Goal: Transaction & Acquisition: Purchase product/service

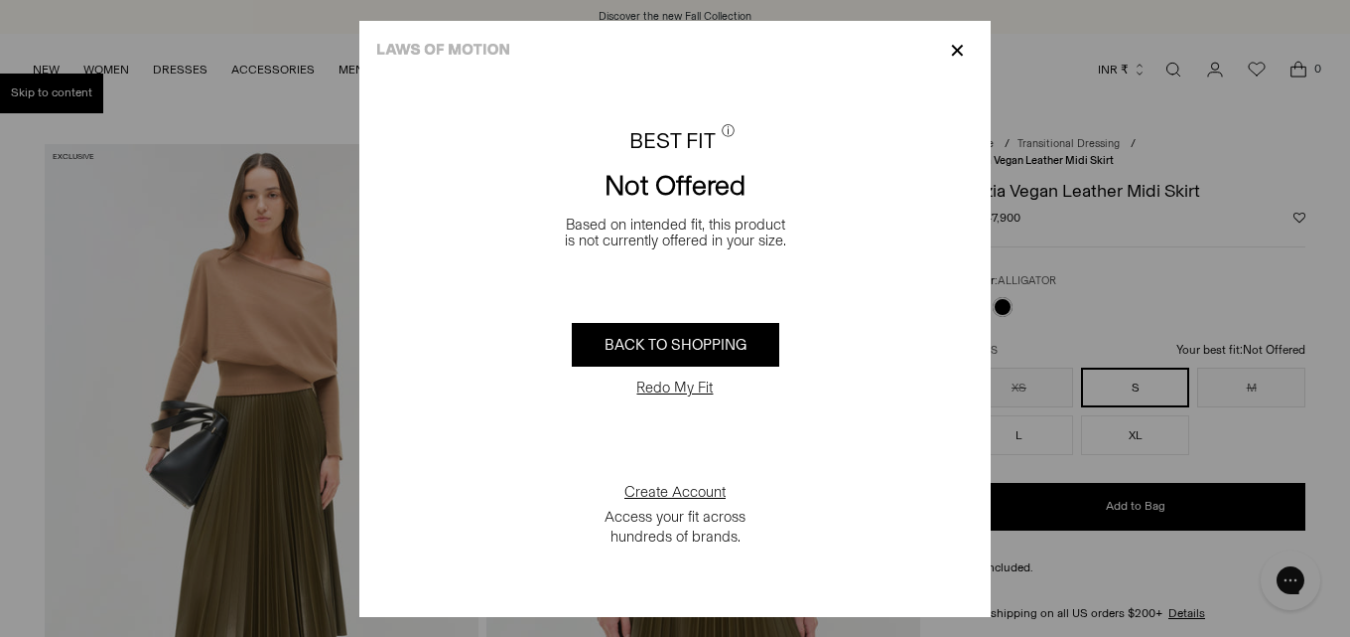
click at [827, 444] on div "BEST FIT ⓘ Not Offered Based on intended fit, this product is not currently off…" at bounding box center [675, 348] width 632 height 536
click at [756, 433] on div "BEST FIT ⓘ Not Offered Based on intended fit, this product is not currently off…" at bounding box center [675, 348] width 632 height 536
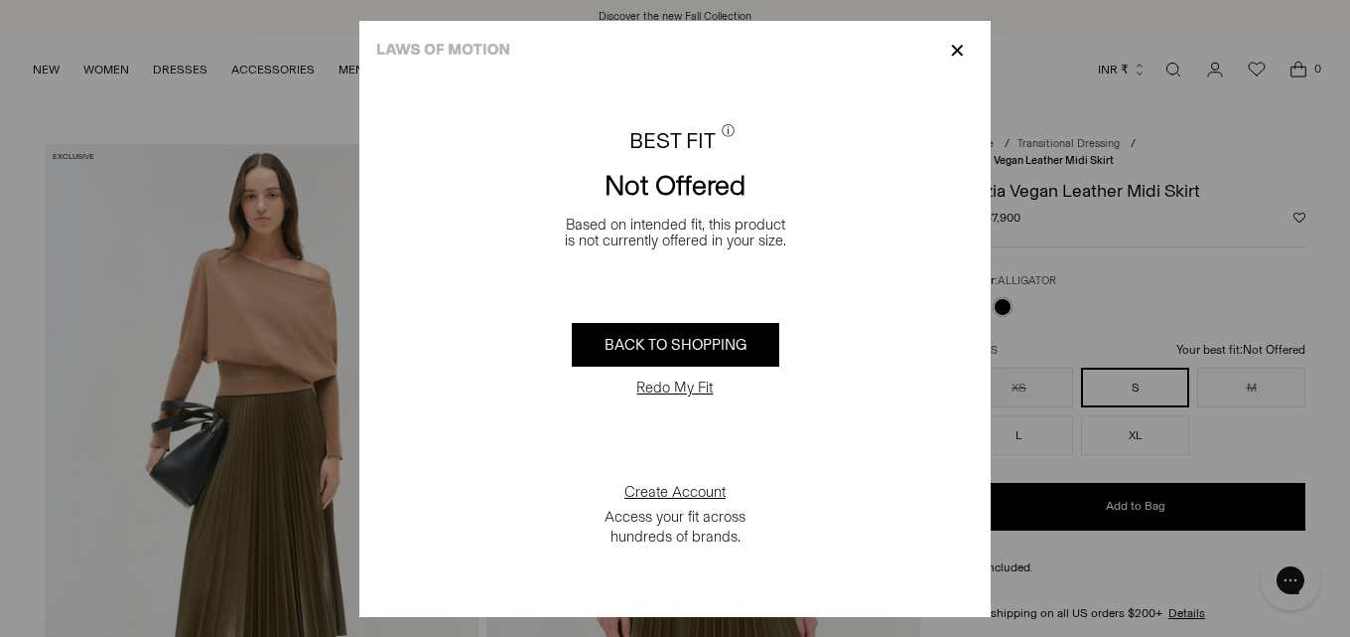
click at [832, 426] on div "BEST FIT ⓘ Not Offered Based on intended fit, this product is not currently off…" at bounding box center [675, 348] width 632 height 536
click at [721, 122] on link "ⓘ" at bounding box center [728, 129] width 15 height 15
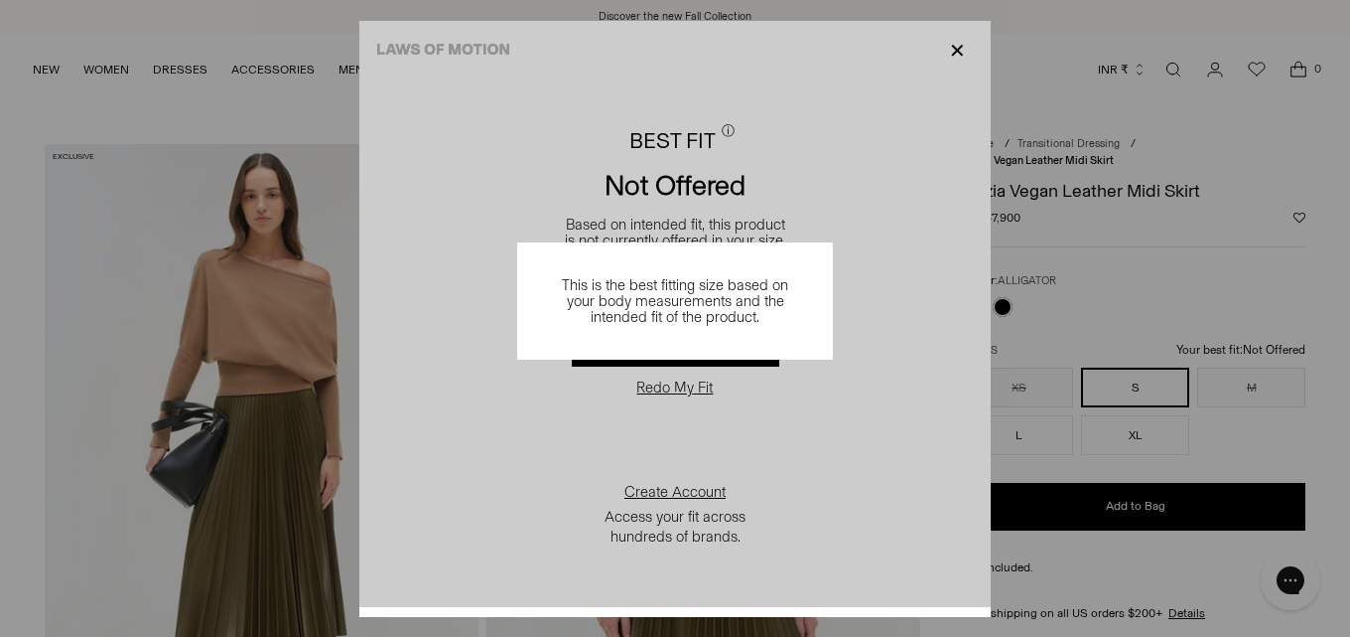
click at [600, 191] on div "This is the best fitting size based on your body measurements and the intended …" at bounding box center [675, 314] width 632 height 586
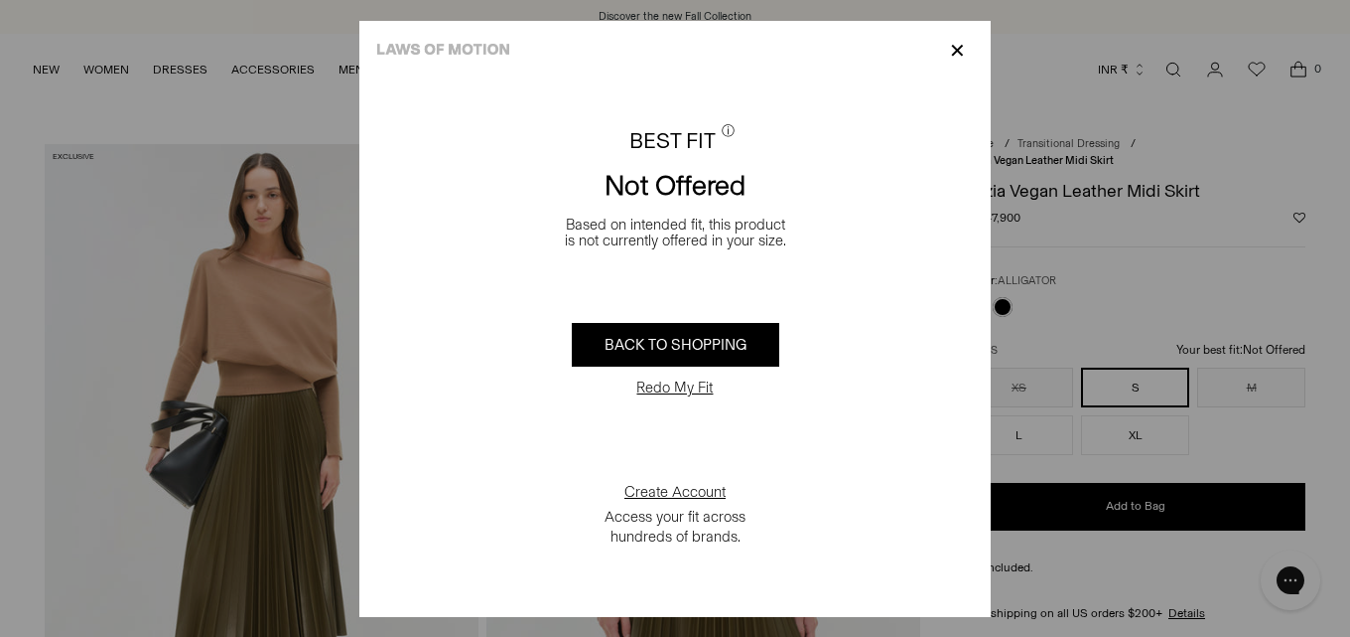
click at [664, 374] on div "Redo My Fit" at bounding box center [675, 387] width 155 height 30
click at [704, 353] on link "BACK TO SHOPPING" at bounding box center [676, 345] width 208 height 44
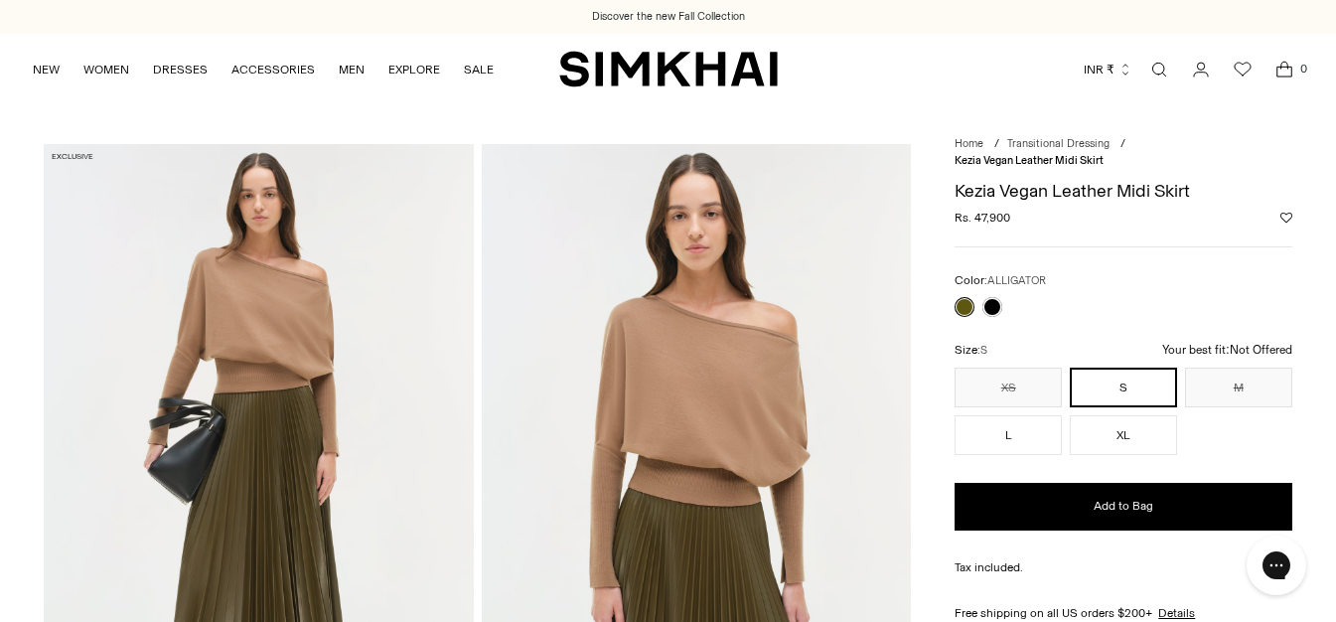
click at [1096, 344] on p "Your best fit:Not Offered" at bounding box center [1077, 367] width 40 height 52
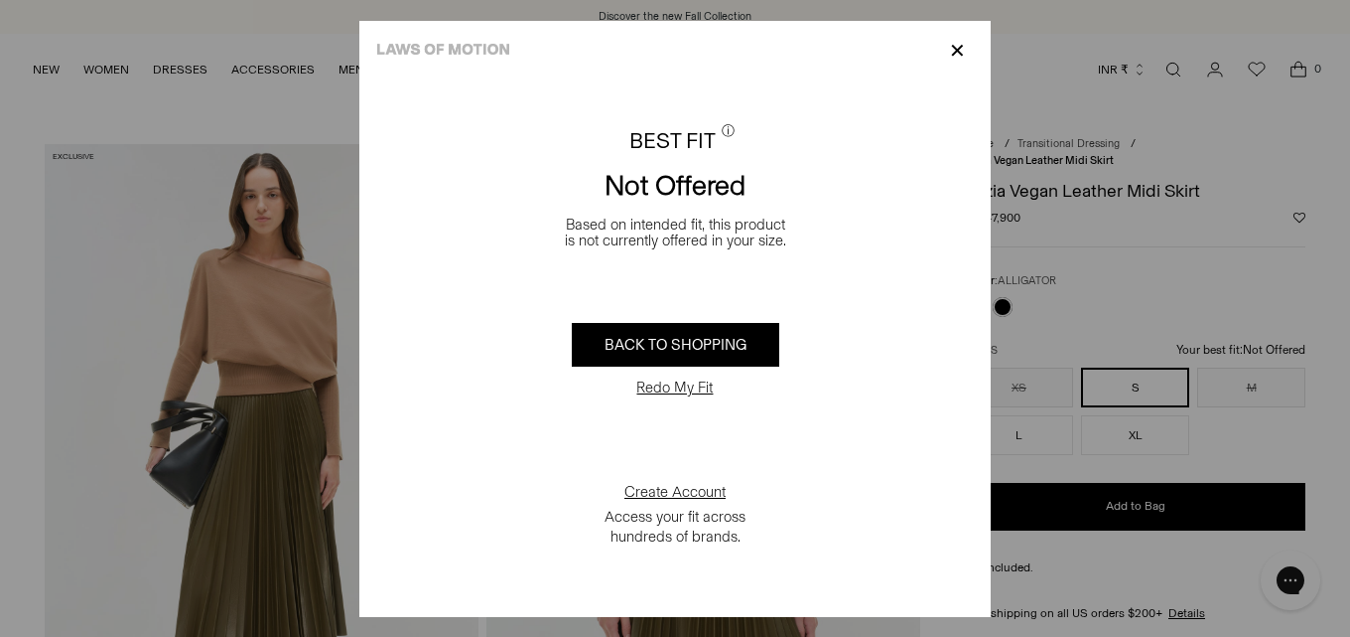
click at [957, 53] on p "✕" at bounding box center [957, 51] width 27 height 34
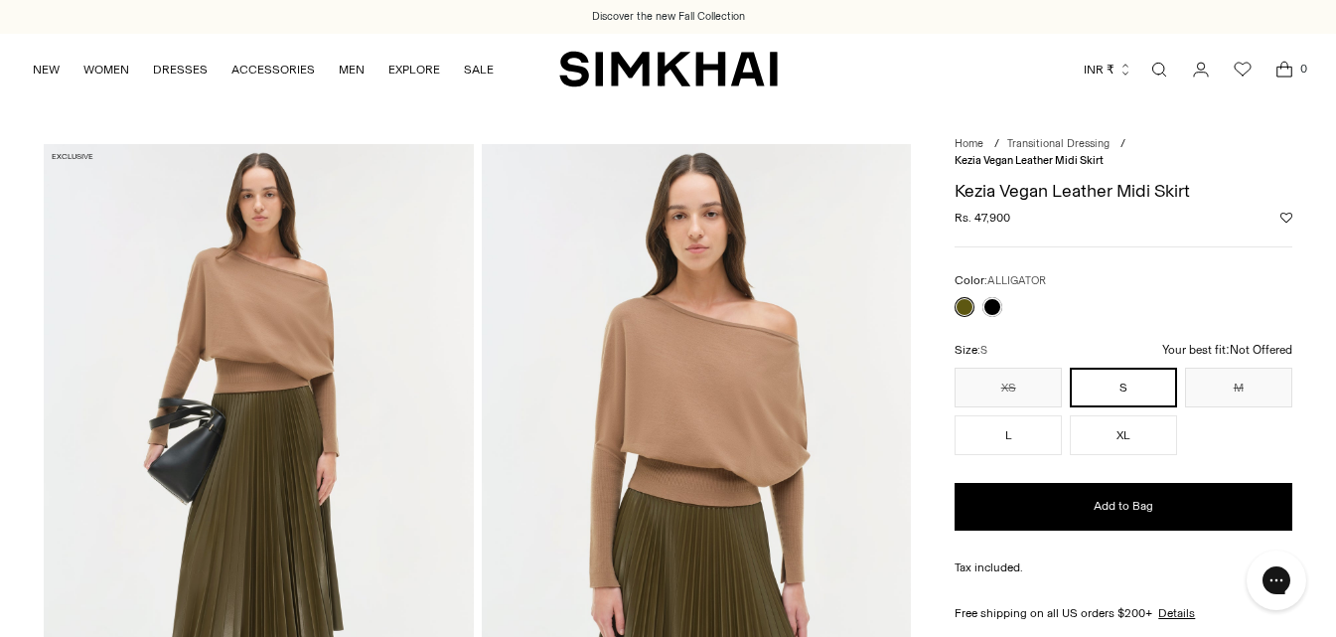
click at [1096, 354] on p "Your best fit:Not Offered" at bounding box center [1077, 367] width 40 height 52
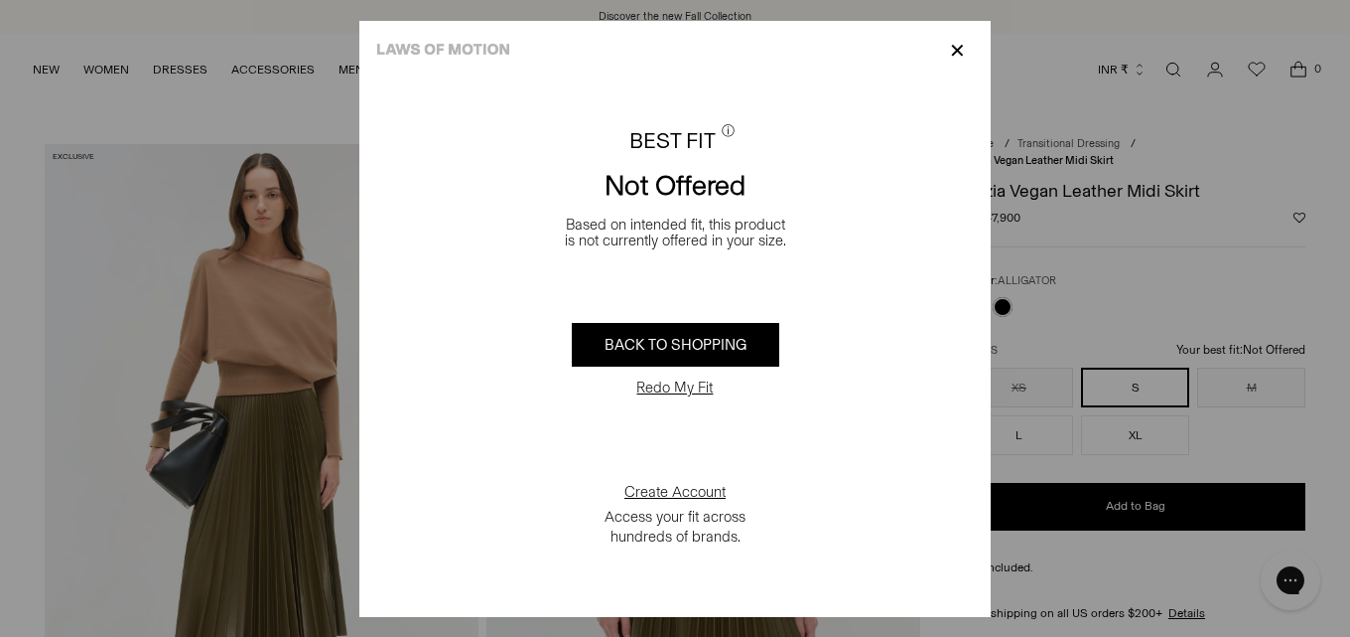
click at [663, 389] on button "Redo My Fit" at bounding box center [675, 387] width 88 height 20
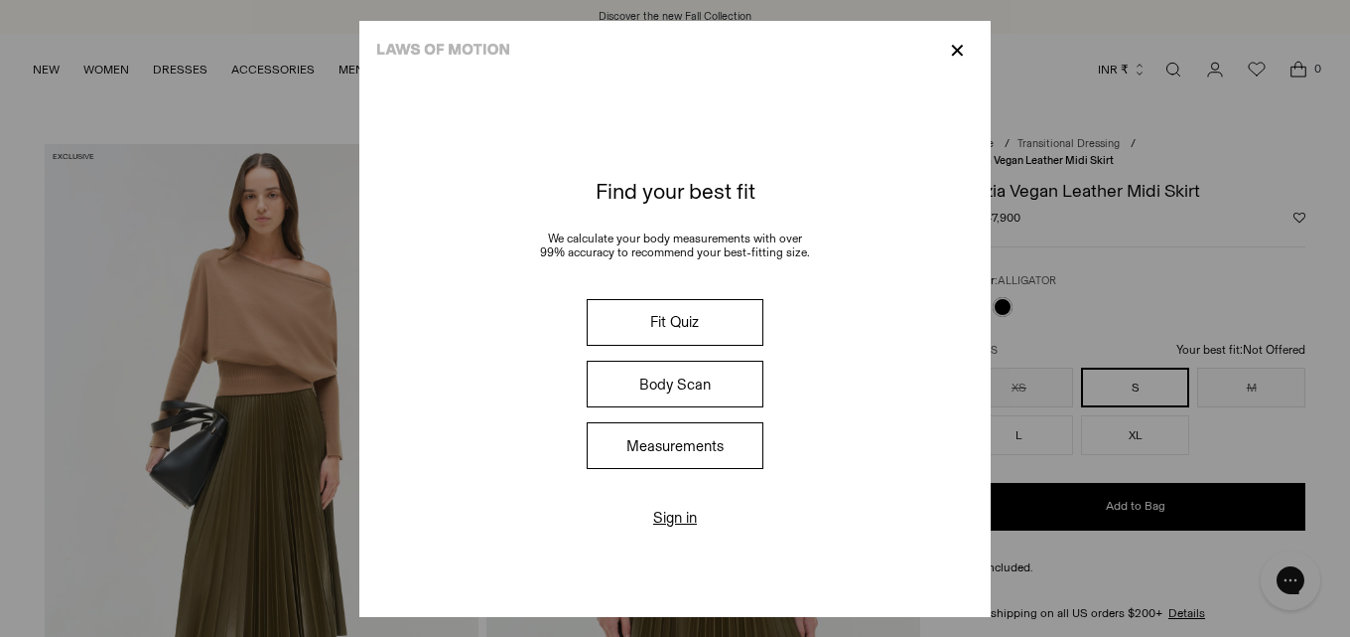
click at [681, 439] on button "Measurements" at bounding box center [675, 445] width 177 height 47
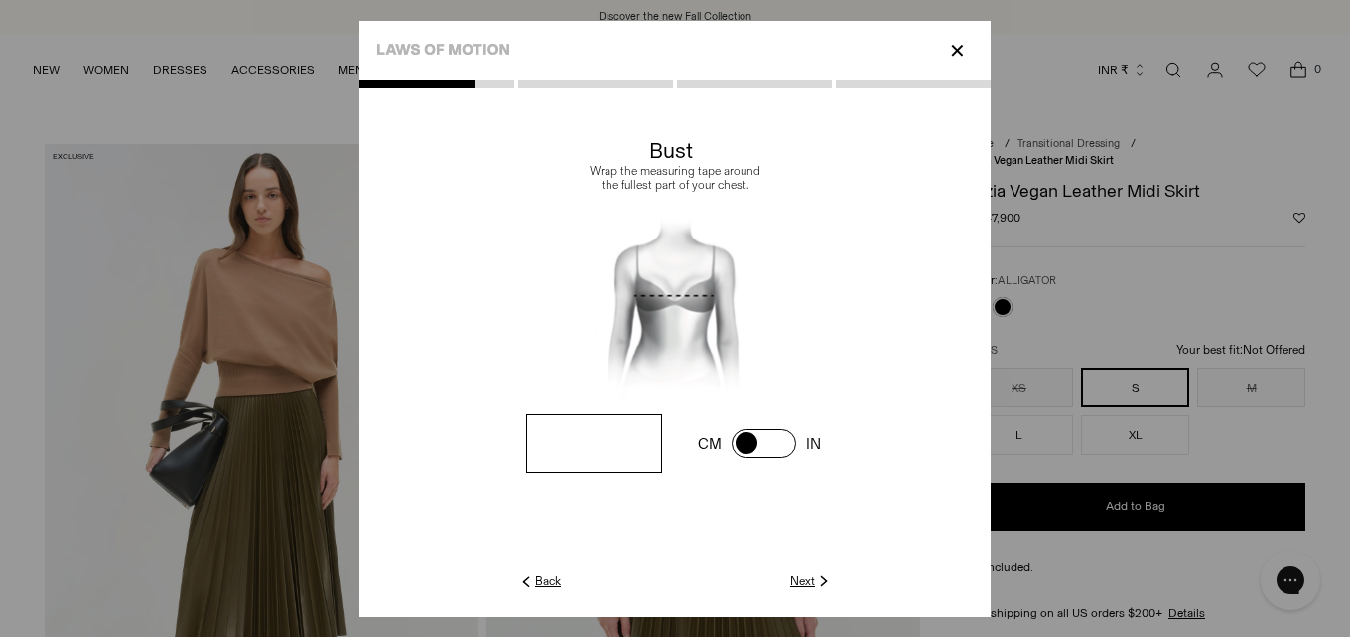
click at [797, 581] on link "Next" at bounding box center [811, 581] width 43 height 18
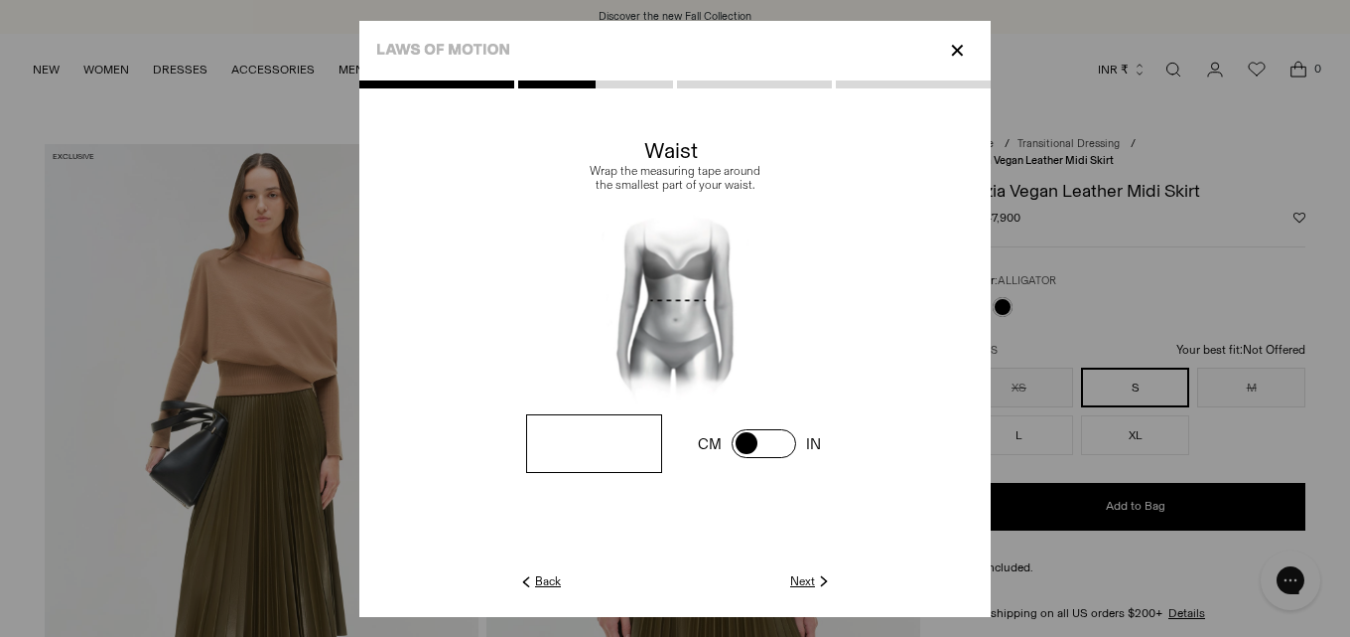
click at [797, 581] on link "Next" at bounding box center [811, 581] width 43 height 18
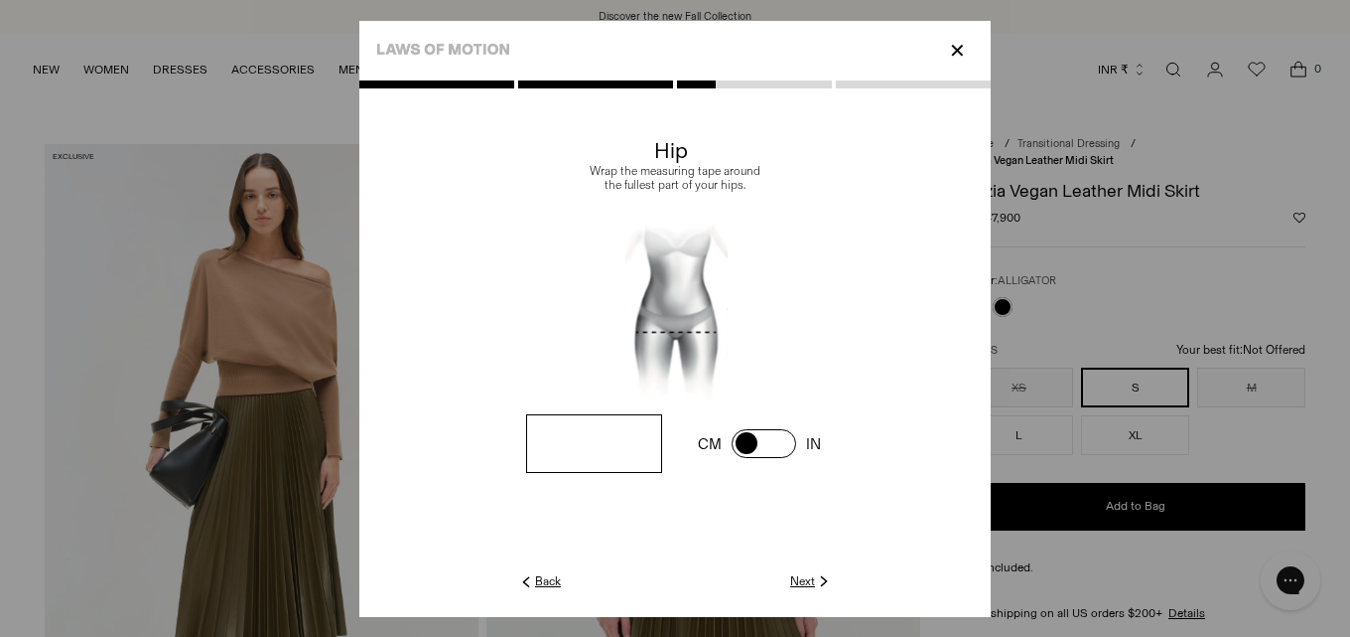
click at [797, 581] on link "Next" at bounding box center [811, 581] width 43 height 18
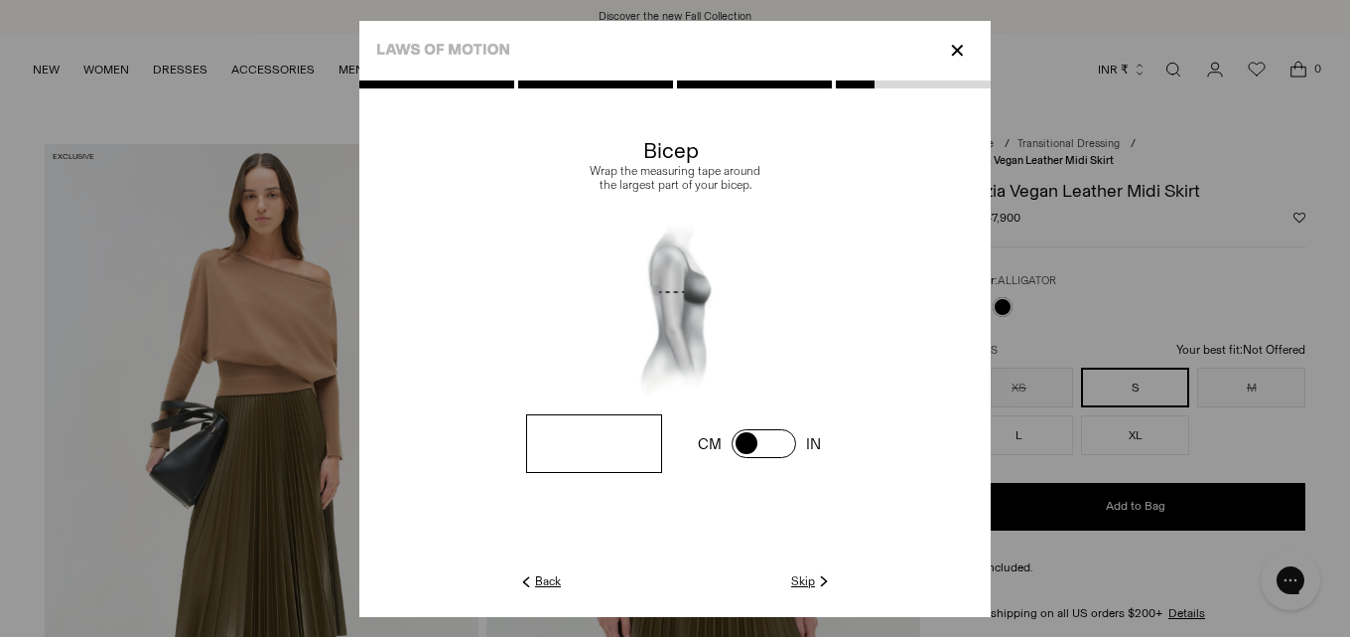
click at [797, 581] on link "Skip" at bounding box center [812, 581] width 42 height 18
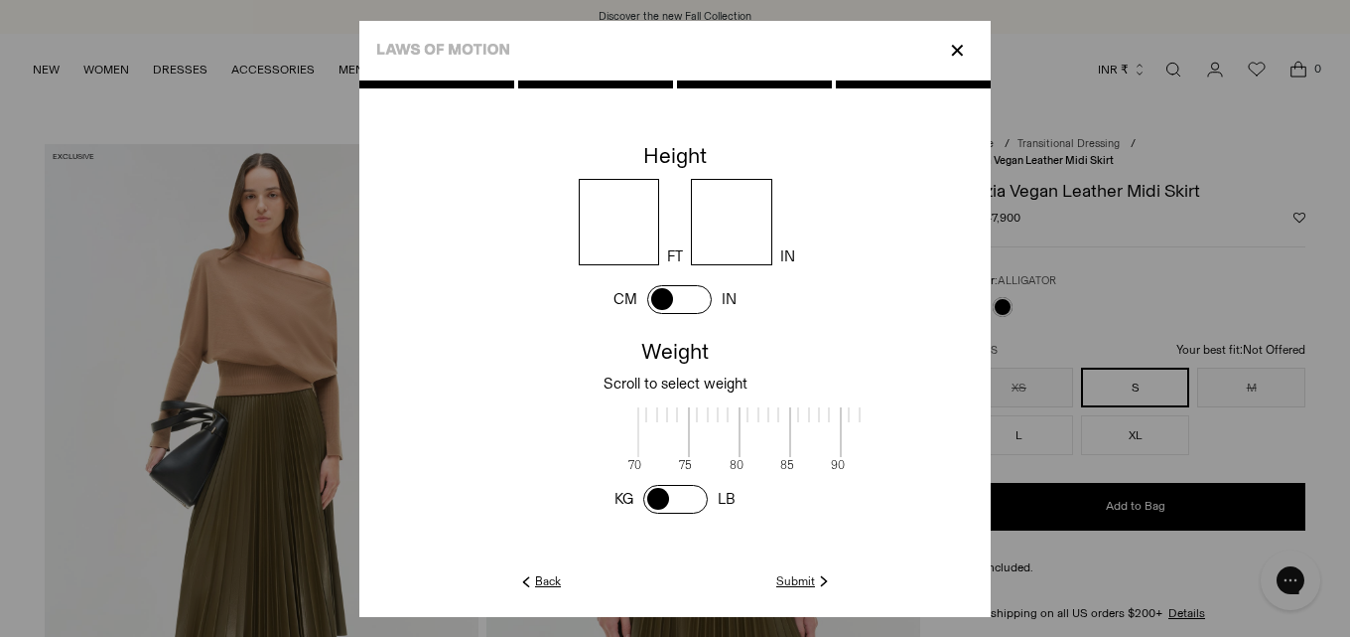
scroll to position [2, 696]
